Goal: Check status: Check status

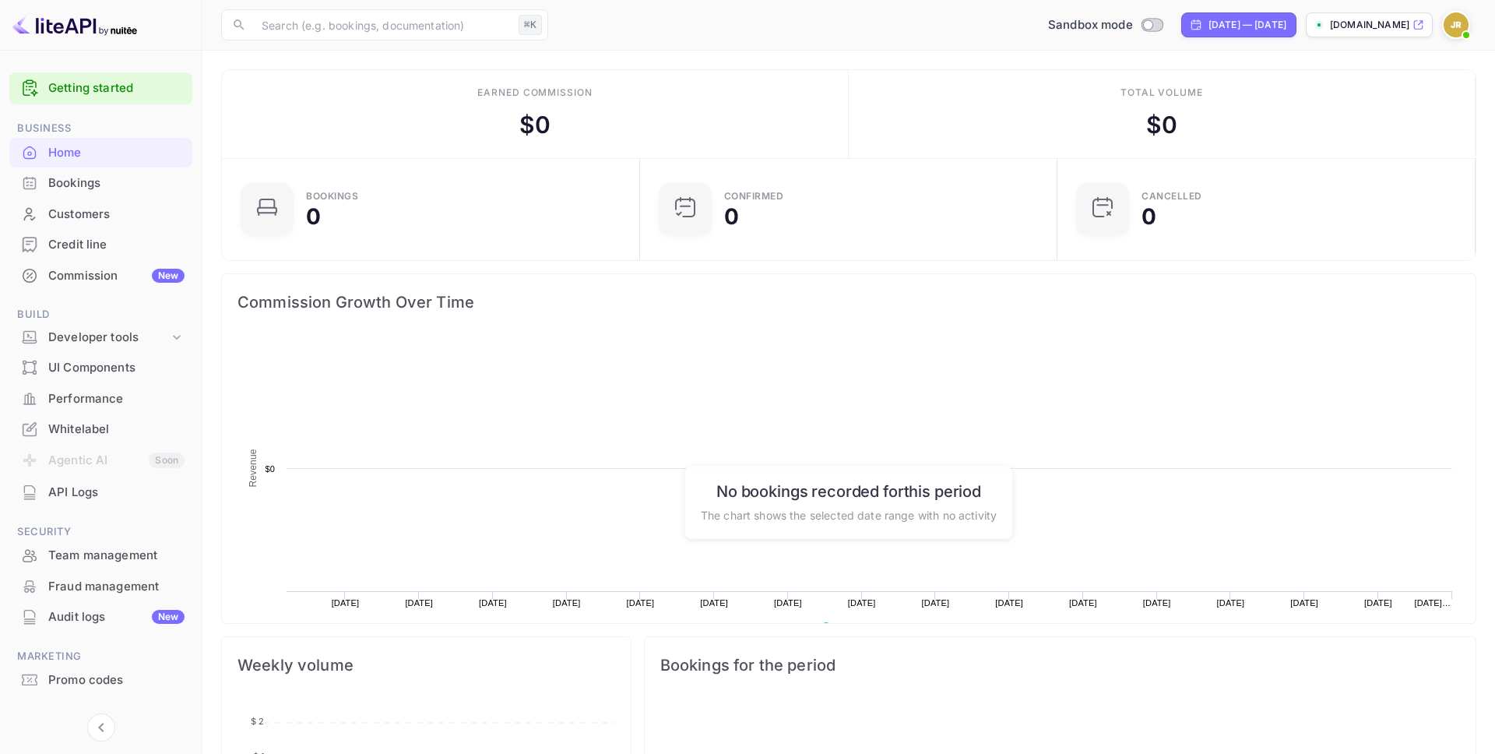
scroll to position [253, 409]
click at [93, 240] on div "Credit line" at bounding box center [116, 245] width 136 height 18
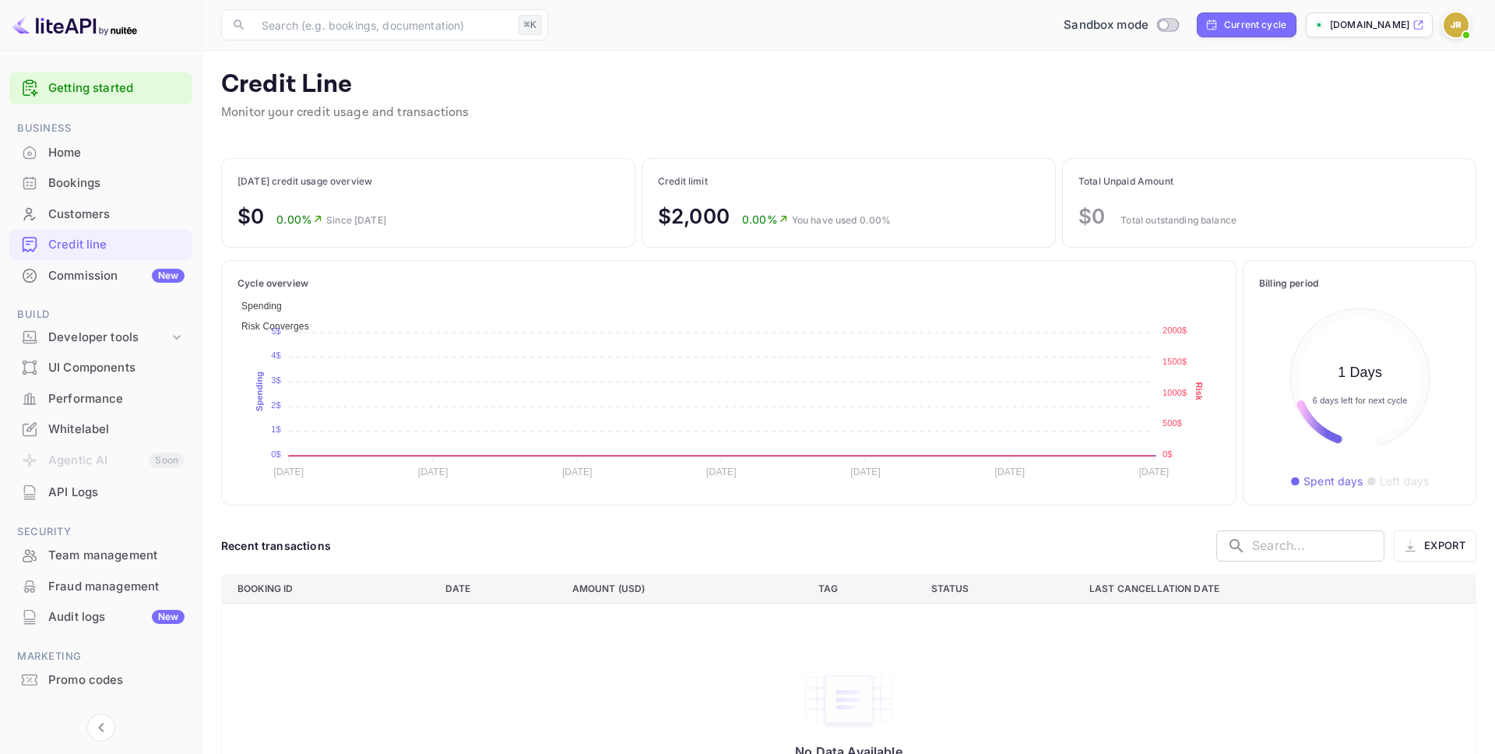
scroll to position [179, 201]
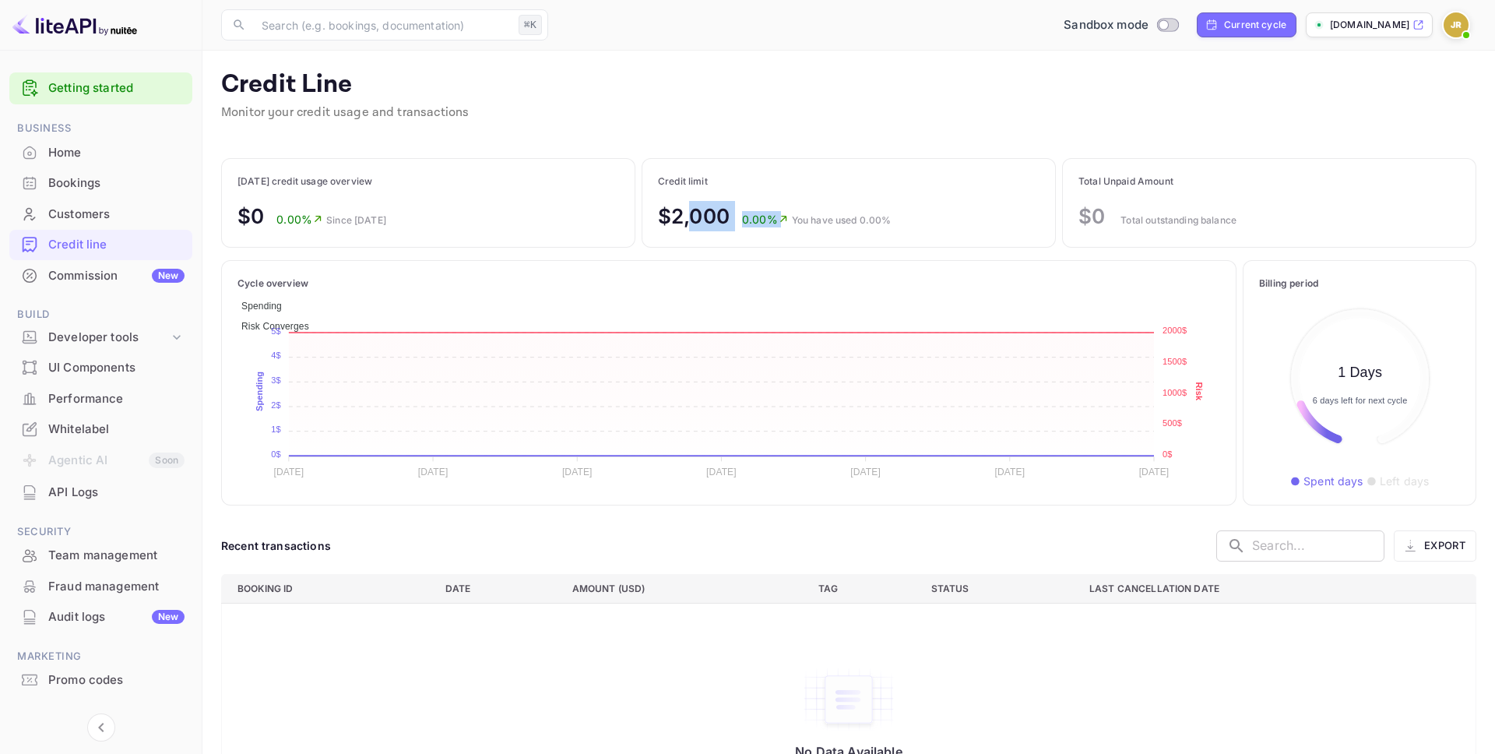
drag, startPoint x: 813, startPoint y: 206, endPoint x: 688, endPoint y: 202, distance: 125.5
click at [688, 202] on div "$2,000 0.00% You have used 0.00%" at bounding box center [775, 216] width 234 height 30
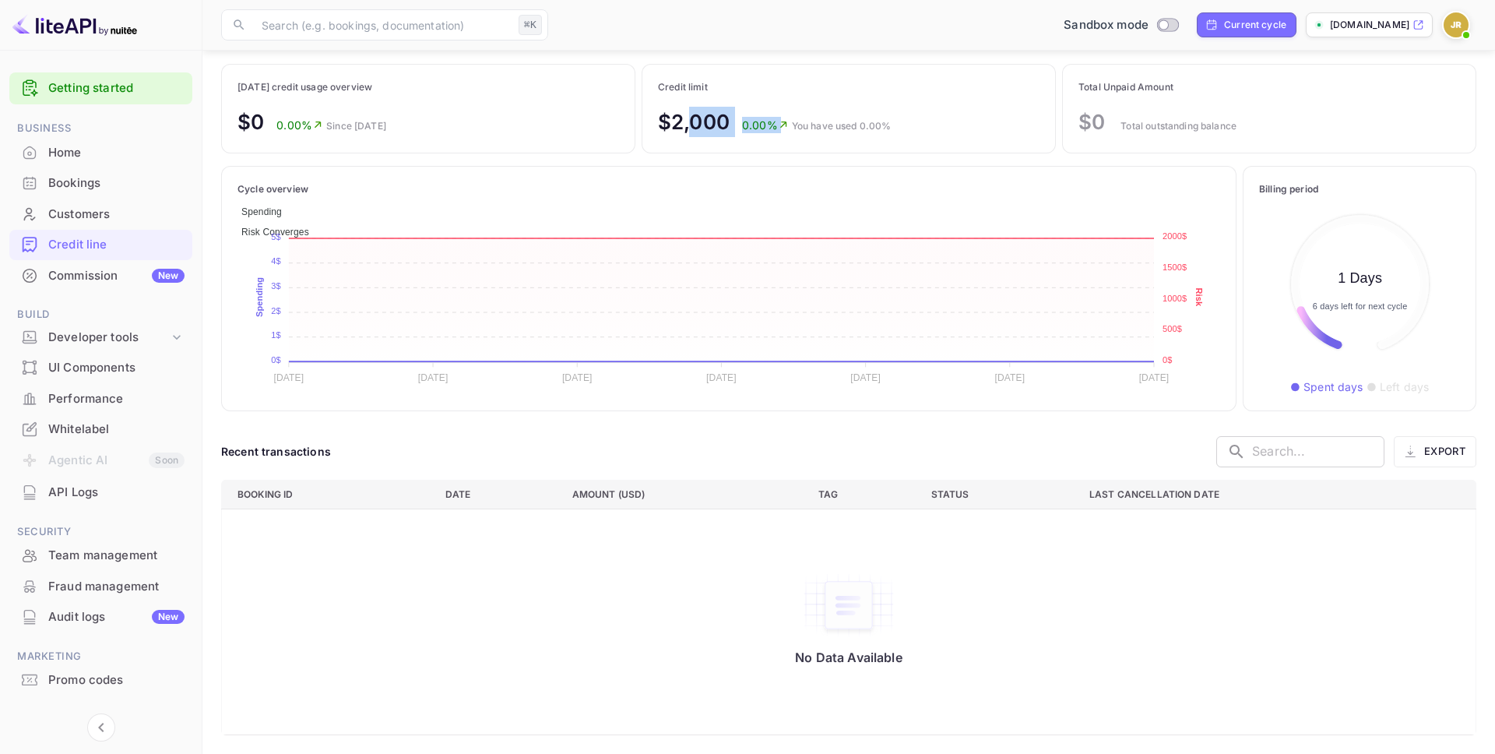
drag, startPoint x: 794, startPoint y: 197, endPoint x: 744, endPoint y: 198, distance: 49.9
click at [794, 197] on foreignobject "Spending Risk Converges" at bounding box center [729, 293] width 983 height 195
